Goal: Contribute content

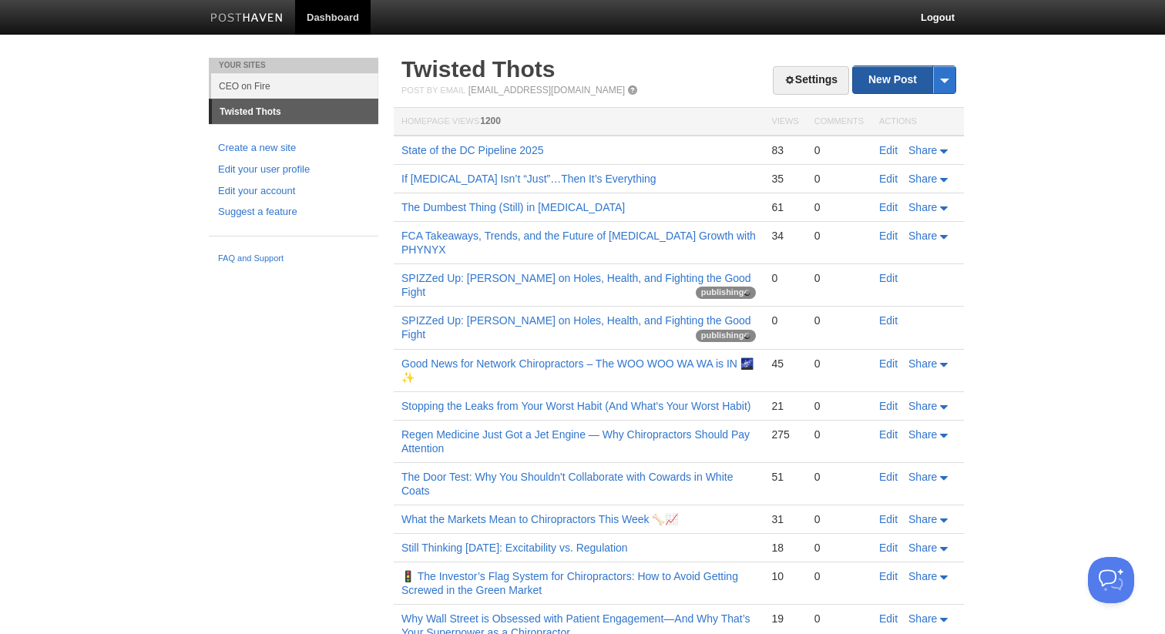
click at [875, 86] on link "New Post" at bounding box center [904, 79] width 102 height 27
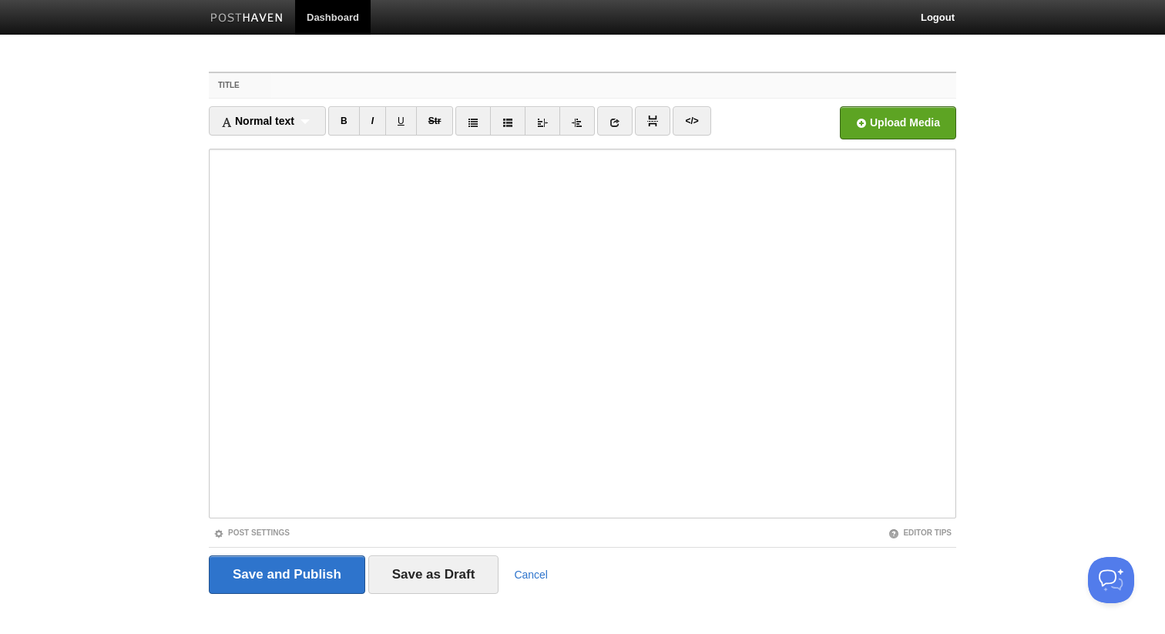
click at [307, 91] on input "Title" at bounding box center [613, 85] width 685 height 25
paste input "The Next Frontier of [MEDICAL_DATA] Isn’t the Spine, It’s the Mind"
type input "The Next Frontier of [MEDICAL_DATA] Isn’t the Spine, It’s the Mind"
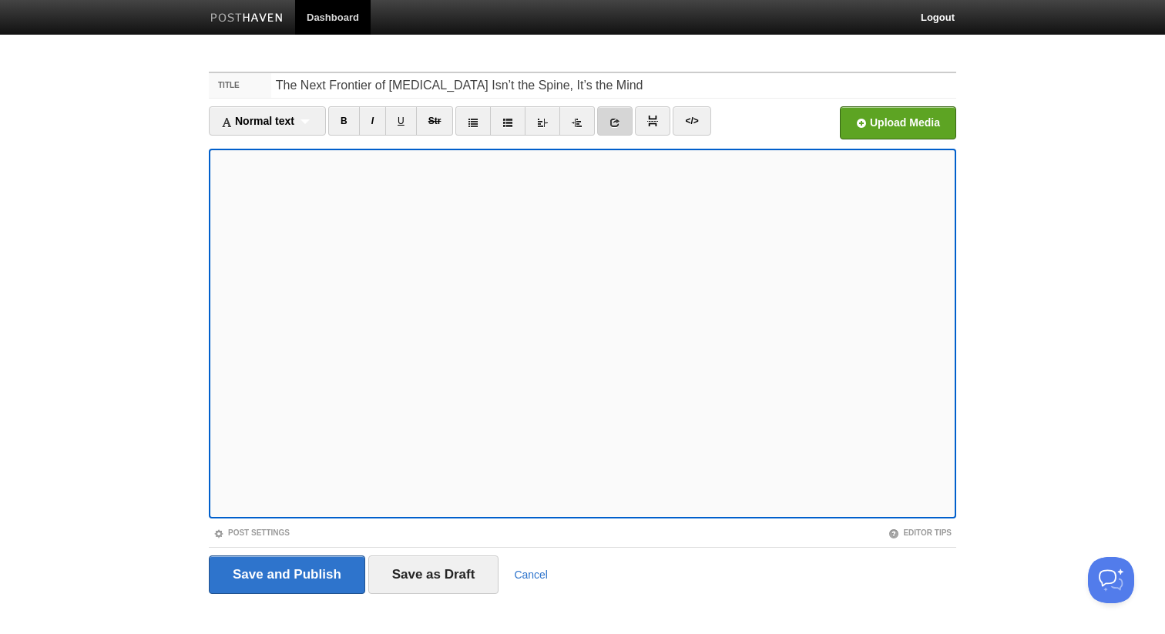
click at [612, 120] on link at bounding box center [614, 120] width 35 height 29
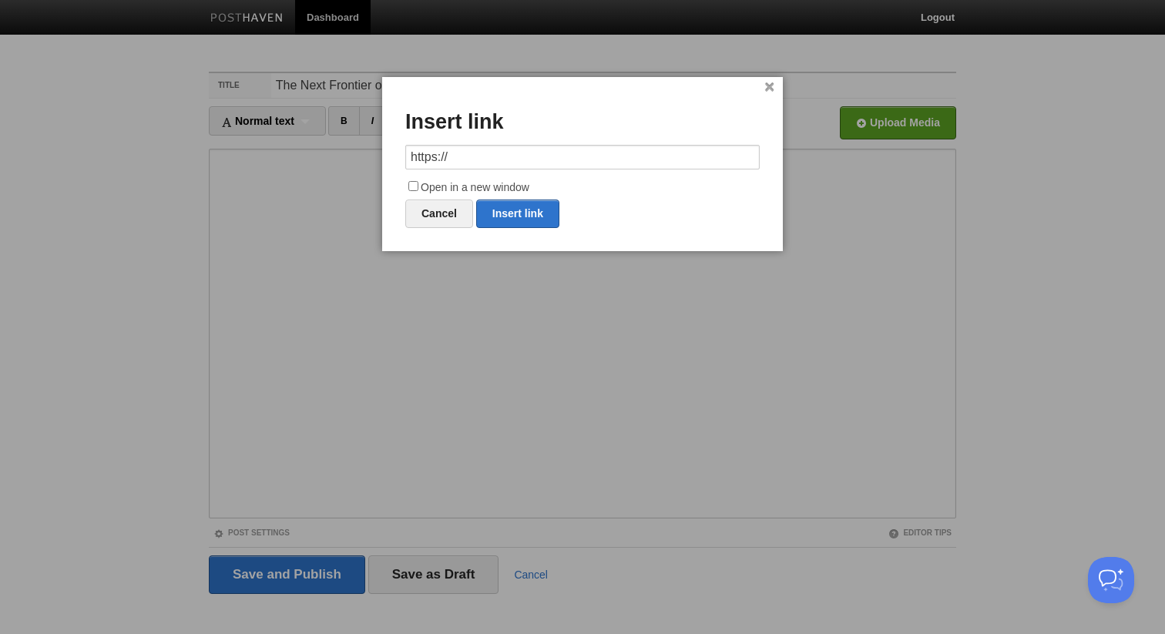
click at [515, 151] on input "https://" at bounding box center [582, 157] width 355 height 25
click at [498, 222] on link "Insert link" at bounding box center [517, 214] width 83 height 29
type input "https://"
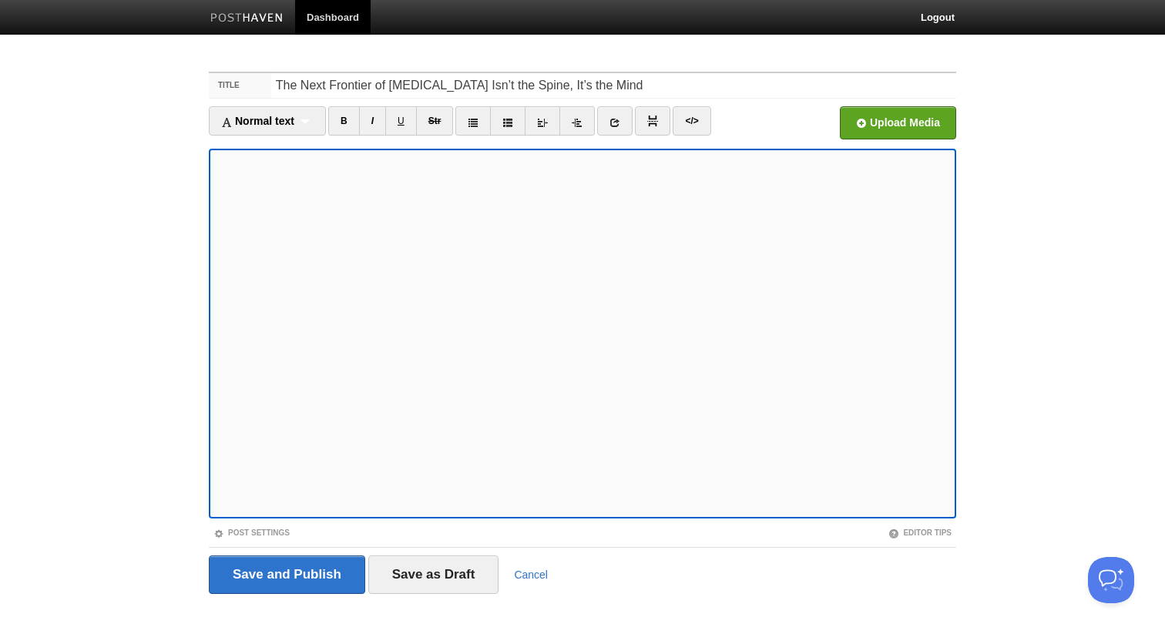
click at [818, 125] on div "Upload Media" at bounding box center [863, 127] width 187 height 42
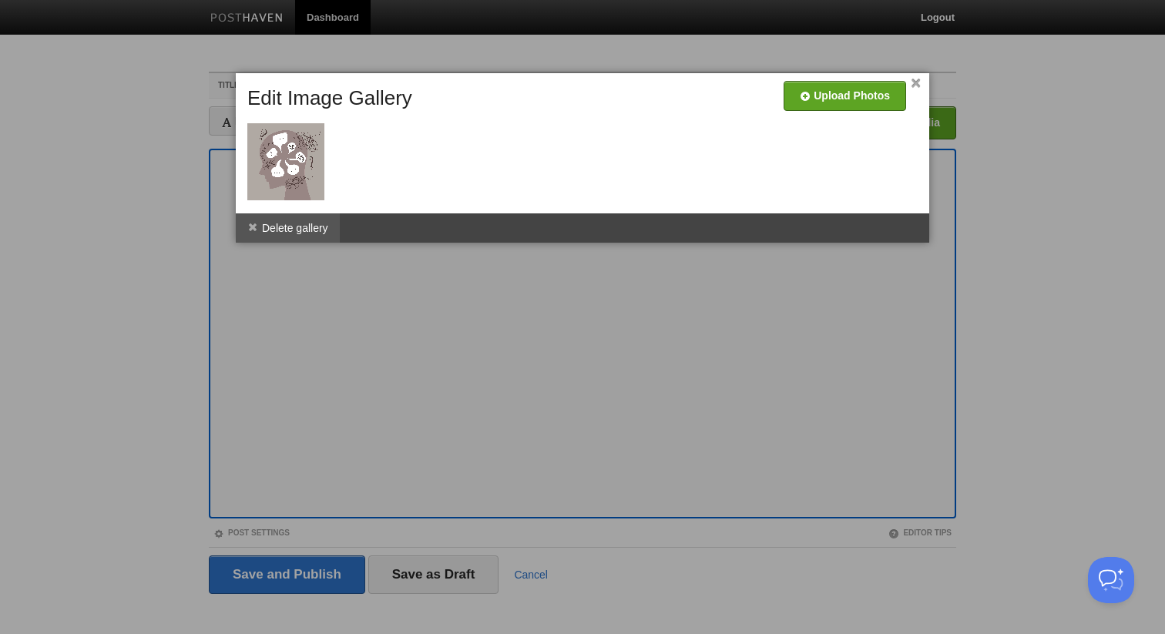
click at [314, 231] on li "Delete gallery" at bounding box center [288, 227] width 104 height 29
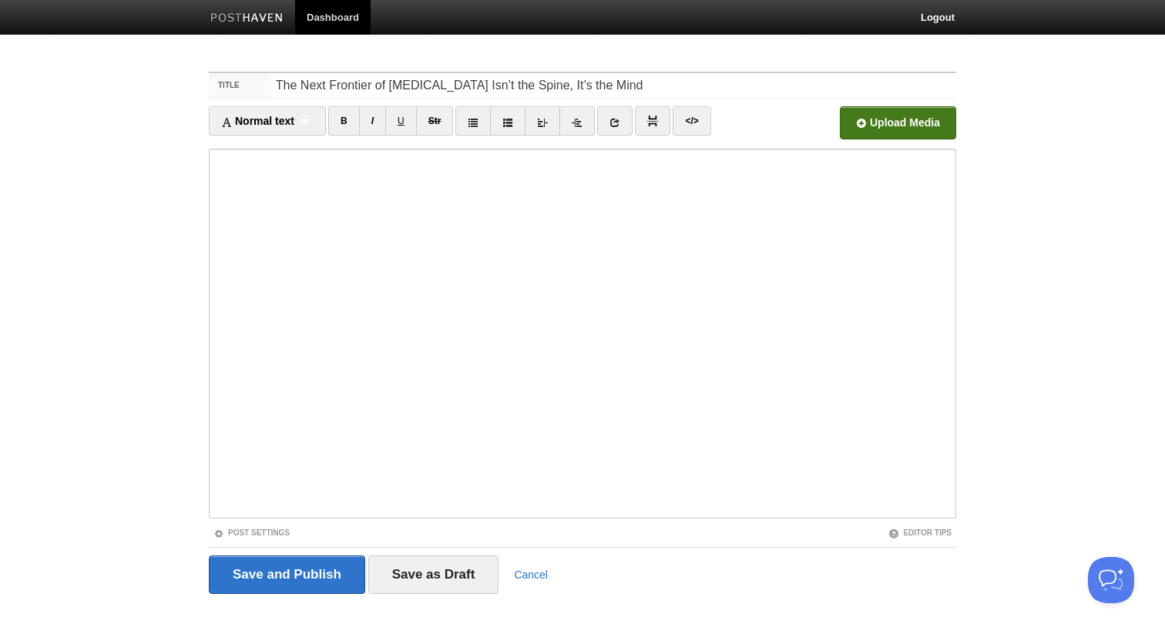
click at [886, 123] on input "file" at bounding box center [433, 127] width 1167 height 79
click at [297, 566] on input "Save and Publish" at bounding box center [287, 575] width 156 height 39
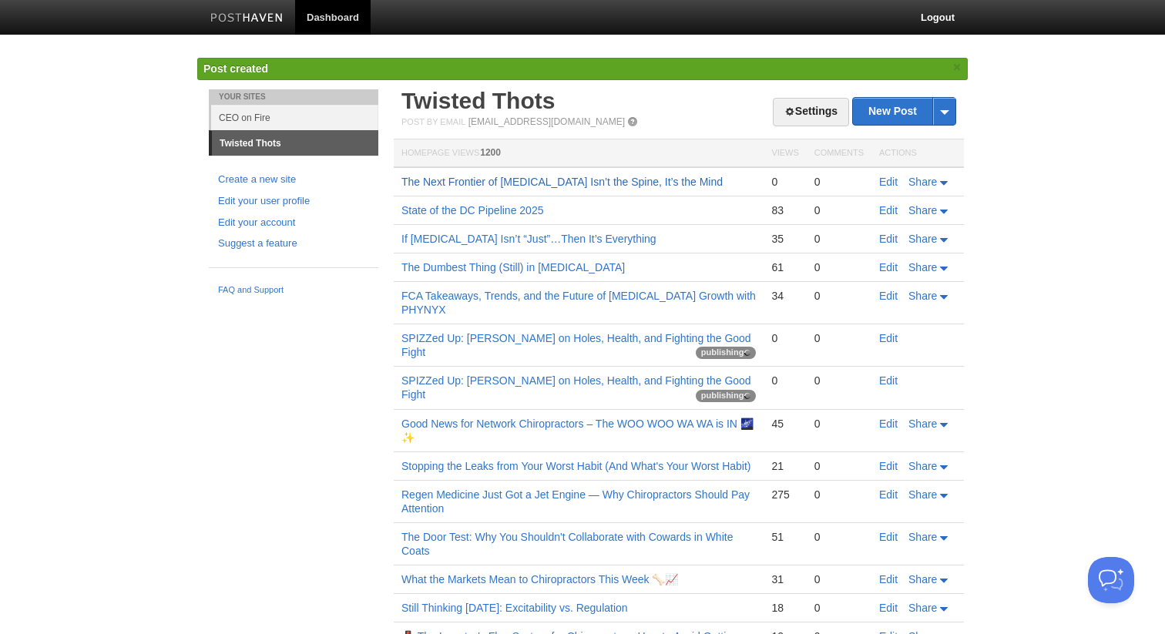
click at [432, 183] on link "The Next Frontier of [MEDICAL_DATA] Isn’t the Spine, It’s the Mind" at bounding box center [562, 182] width 321 height 12
